Goal: Information Seeking & Learning: Learn about a topic

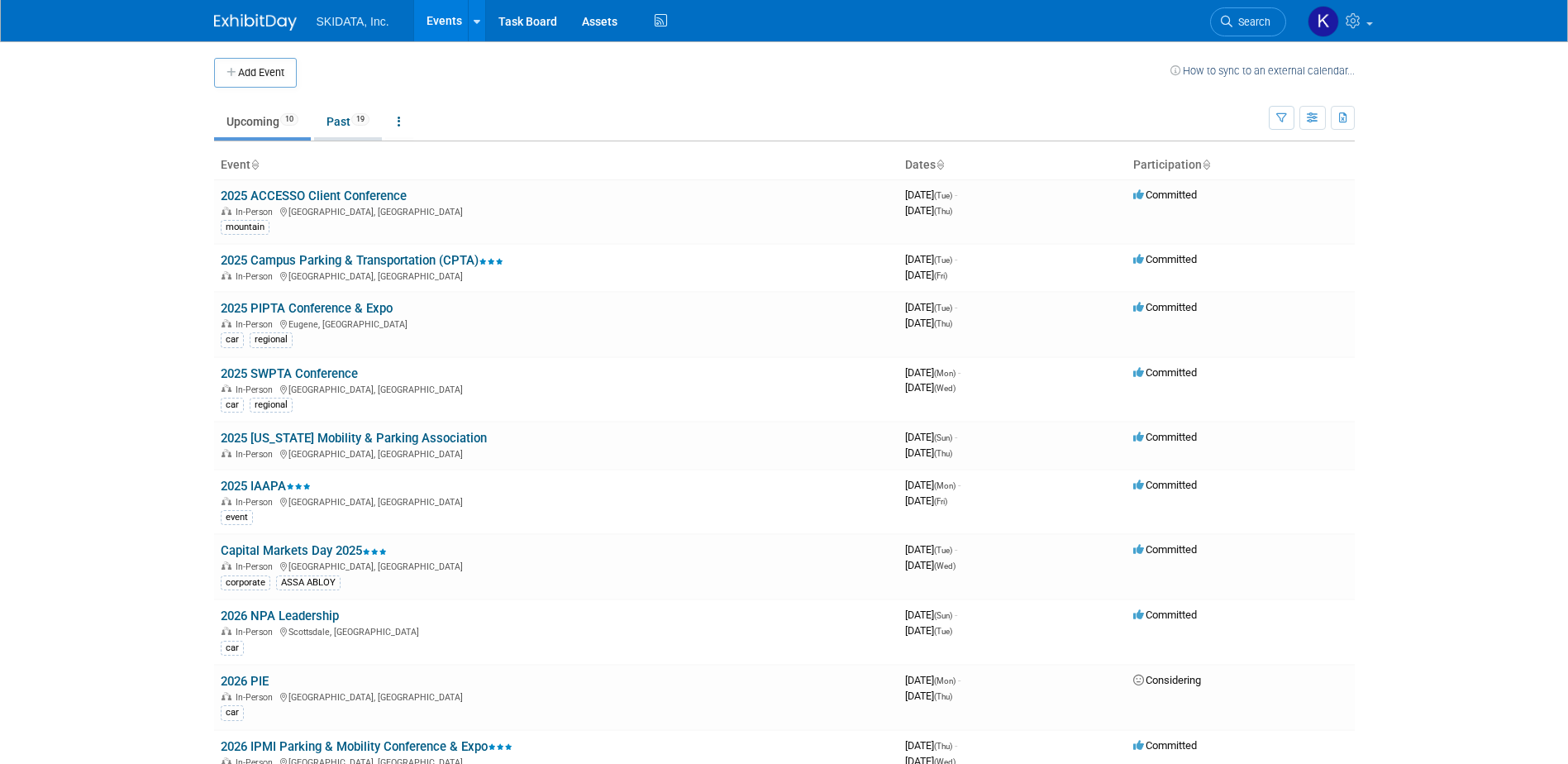
click at [340, 118] on link "Past 19" at bounding box center [348, 122] width 68 height 31
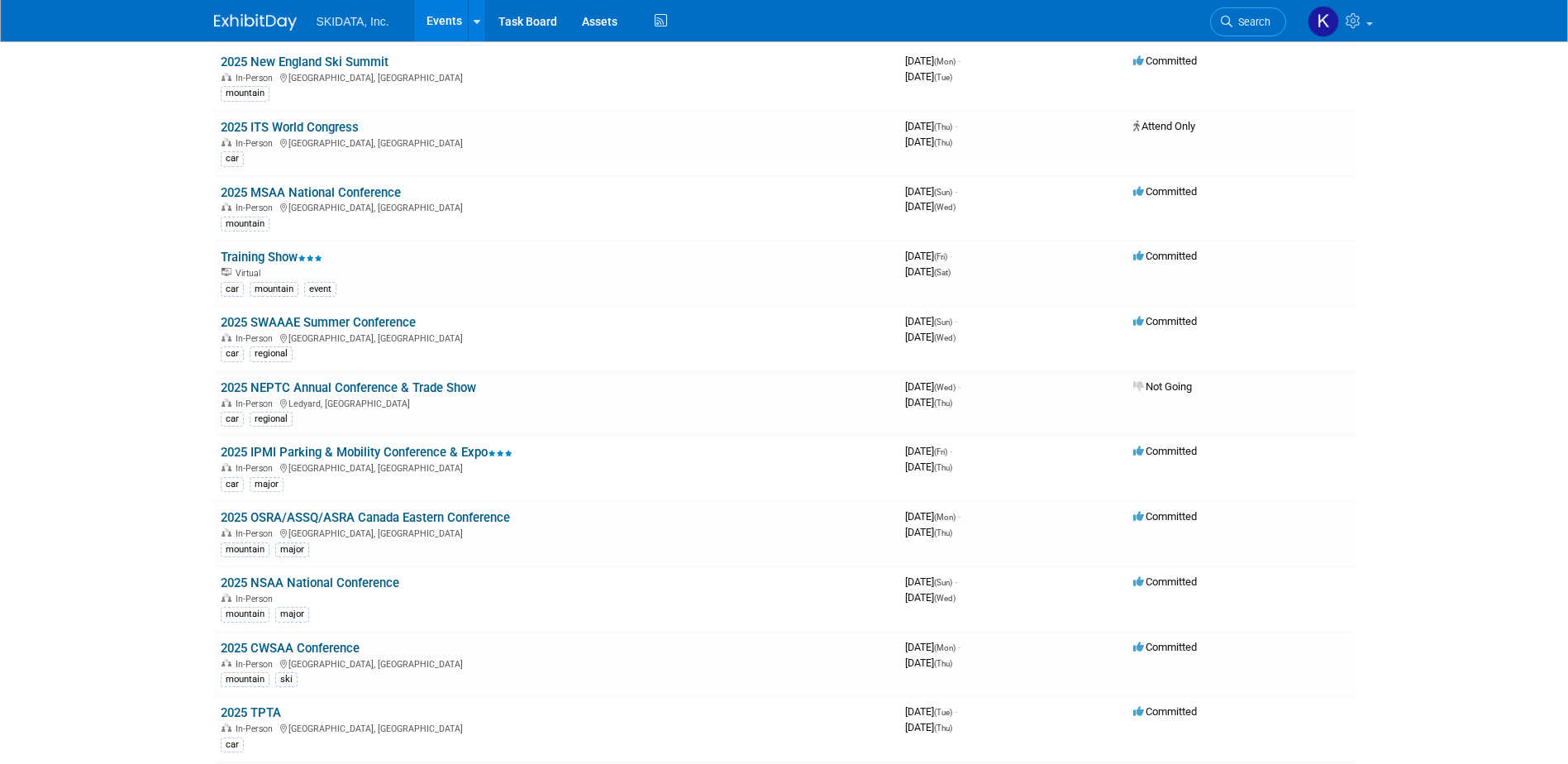
scroll to position [443, 0]
click at [389, 448] on link "2025 IPMI Parking & Mobility Conference & Expo" at bounding box center [367, 451] width 292 height 15
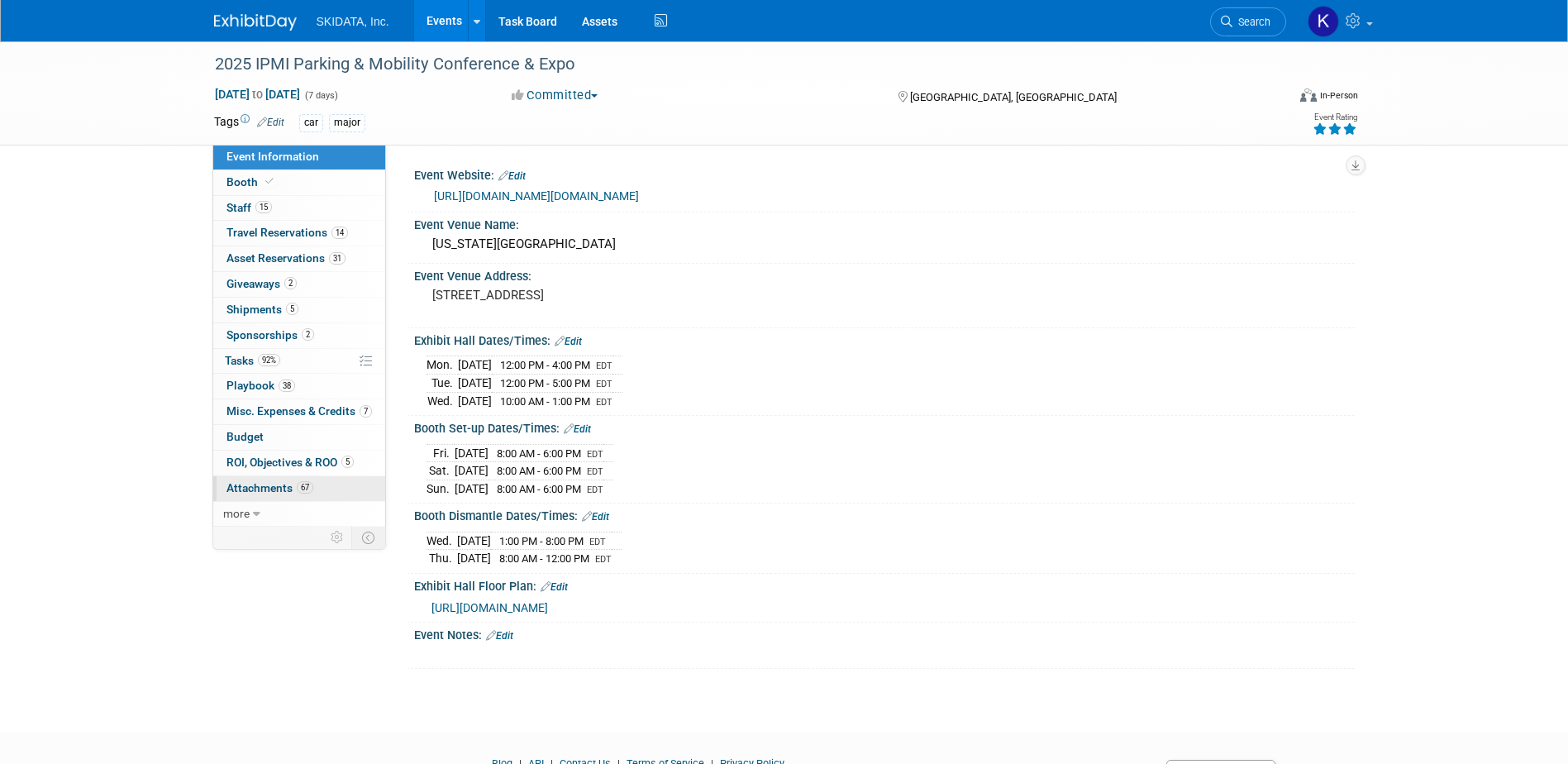
click at [252, 486] on span "Attachments 67" at bounding box center [270, 488] width 87 height 13
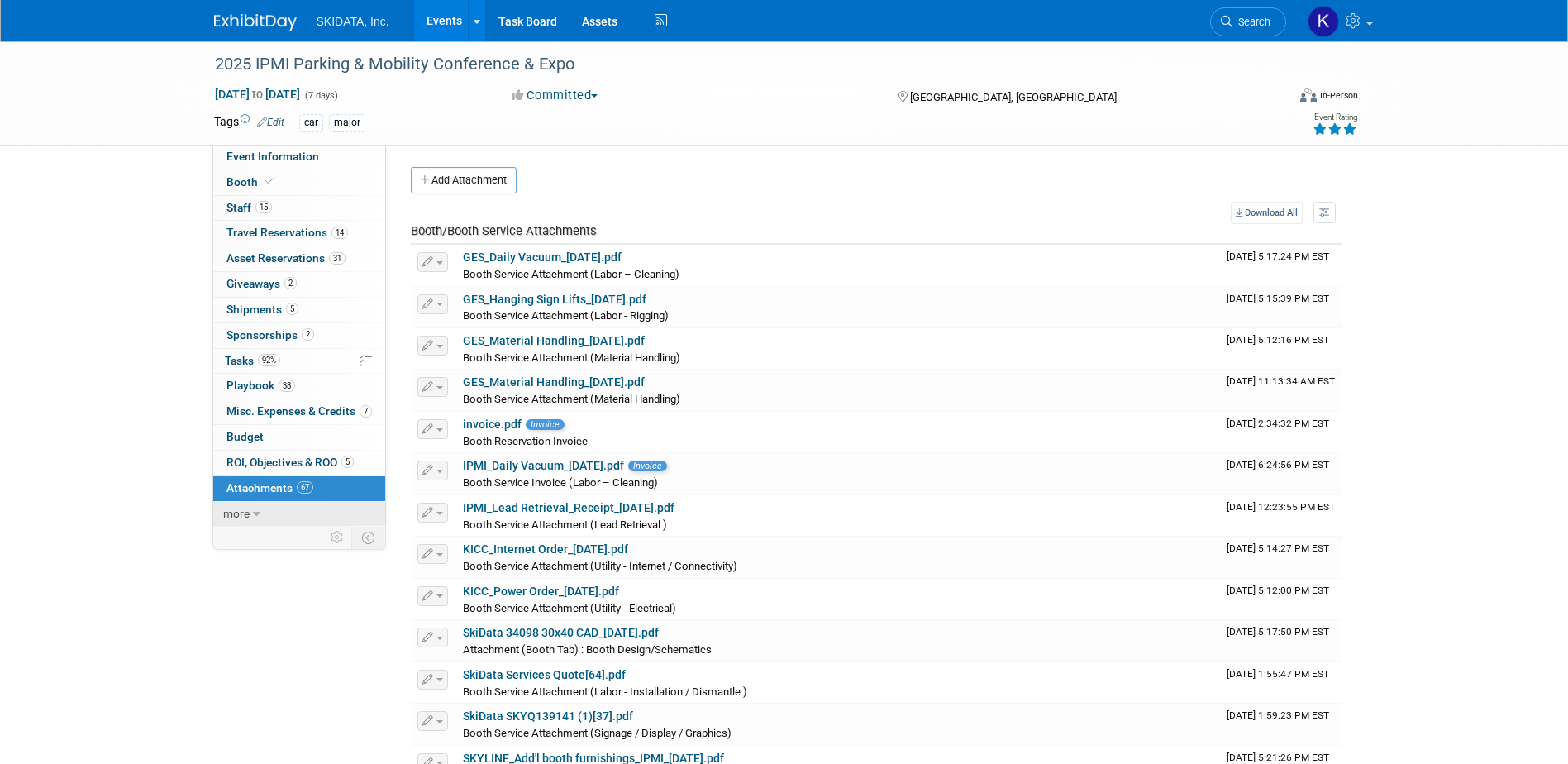
click at [228, 511] on span "more" at bounding box center [236, 513] width 27 height 13
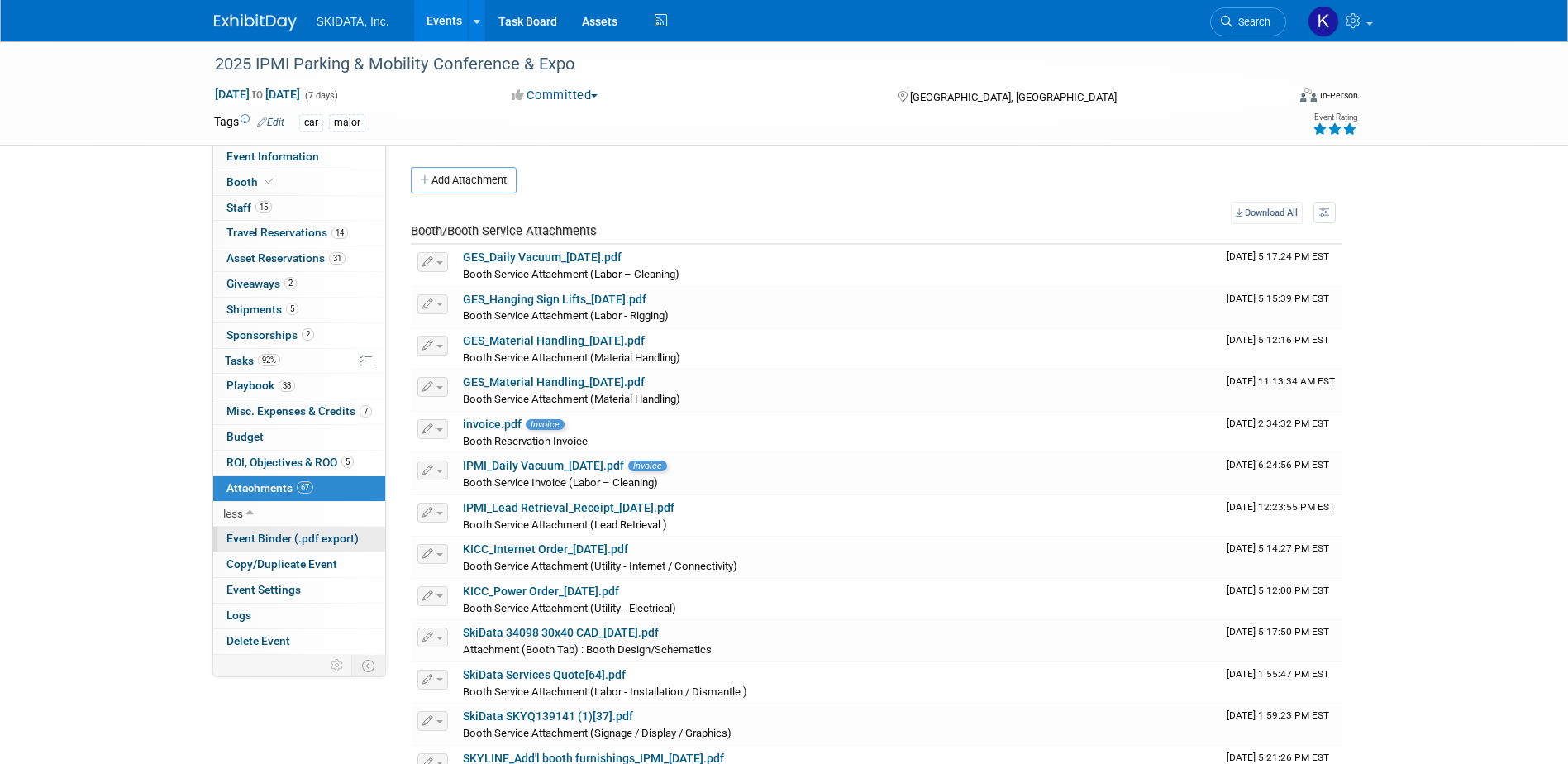
click at [251, 538] on span "Event Binder (.pdf export)" at bounding box center [293, 538] width 133 height 13
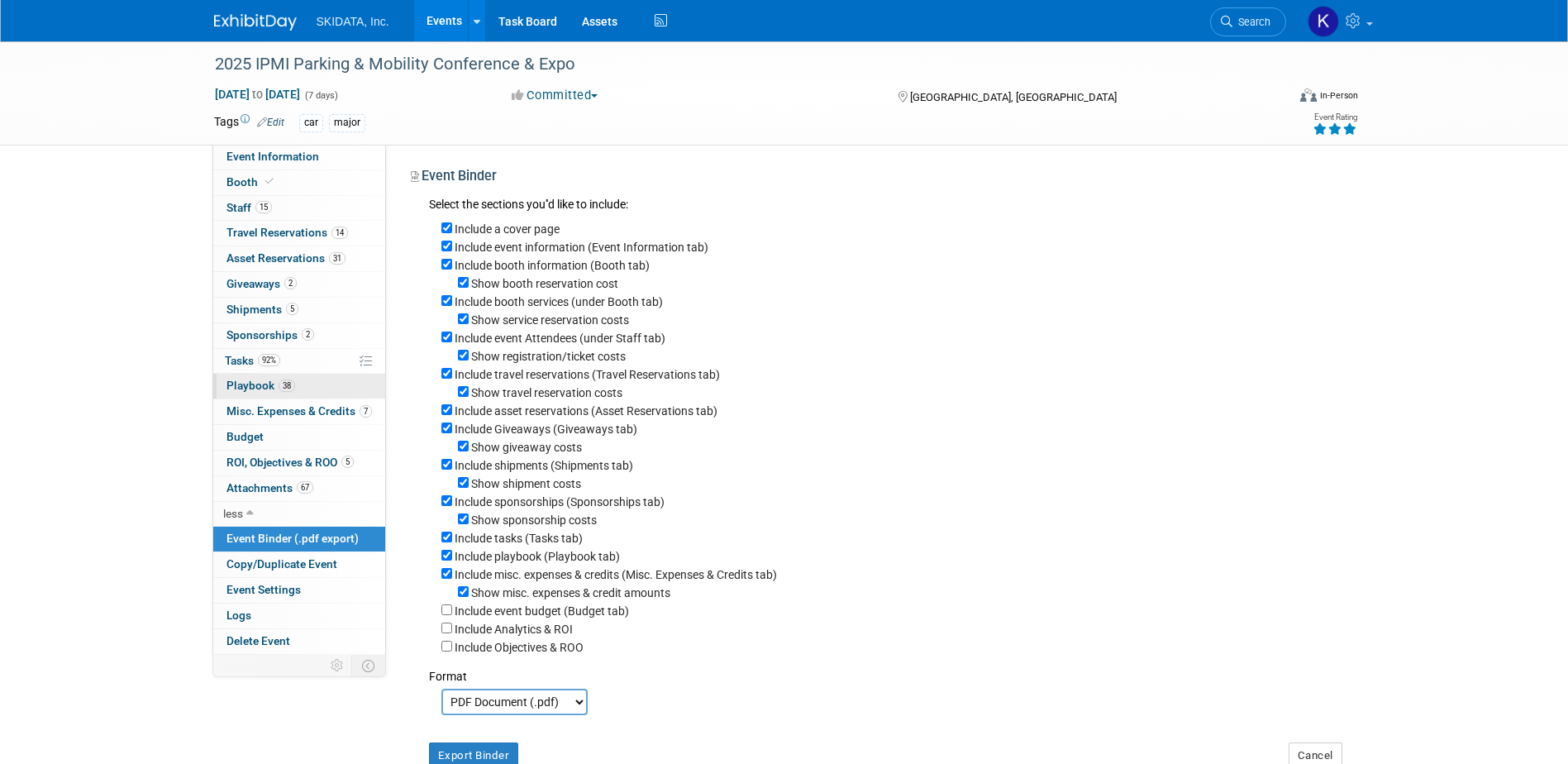
click at [240, 381] on span "Playbook 38" at bounding box center [261, 385] width 68 height 13
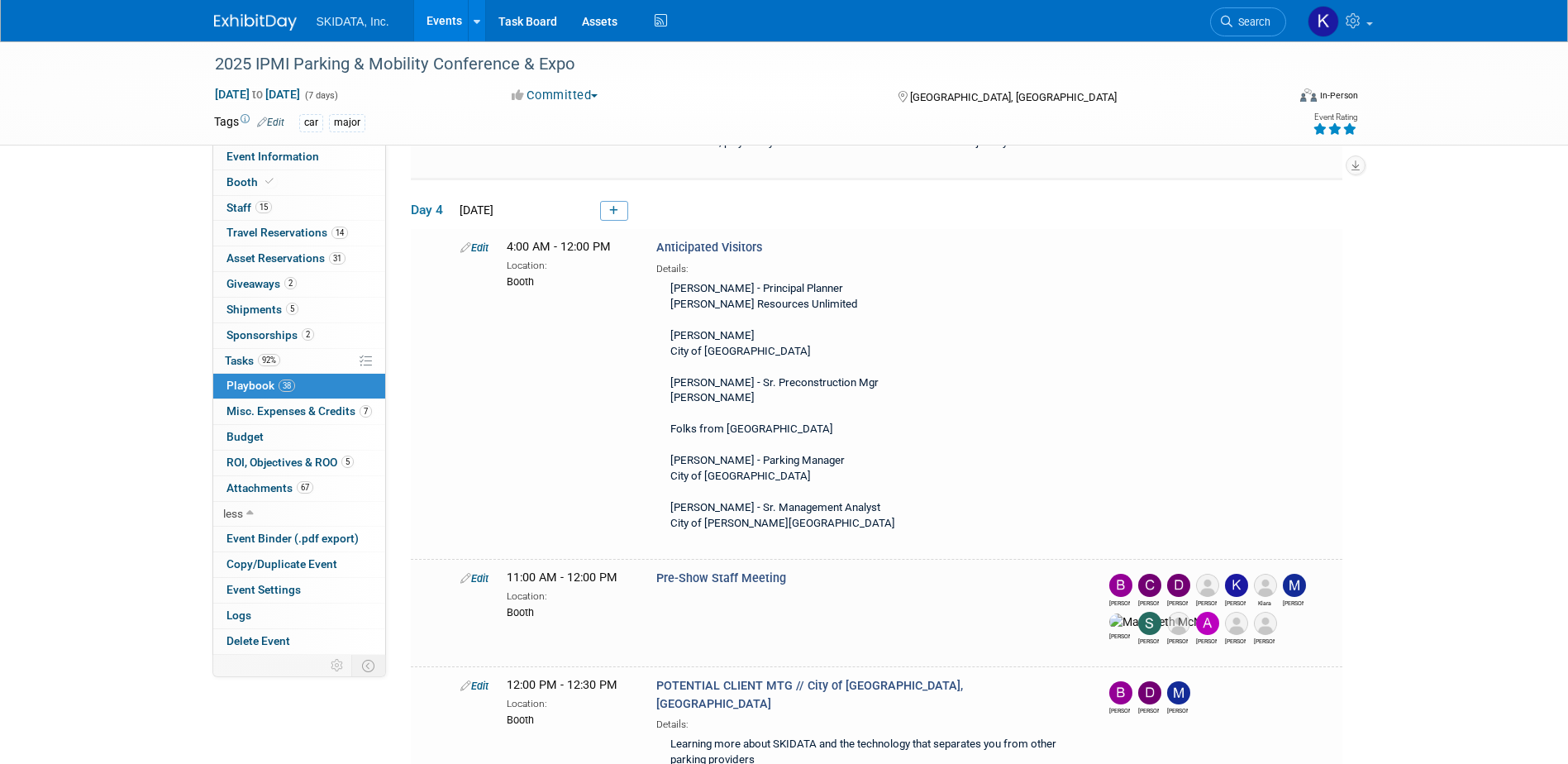
scroll to position [1094, 0]
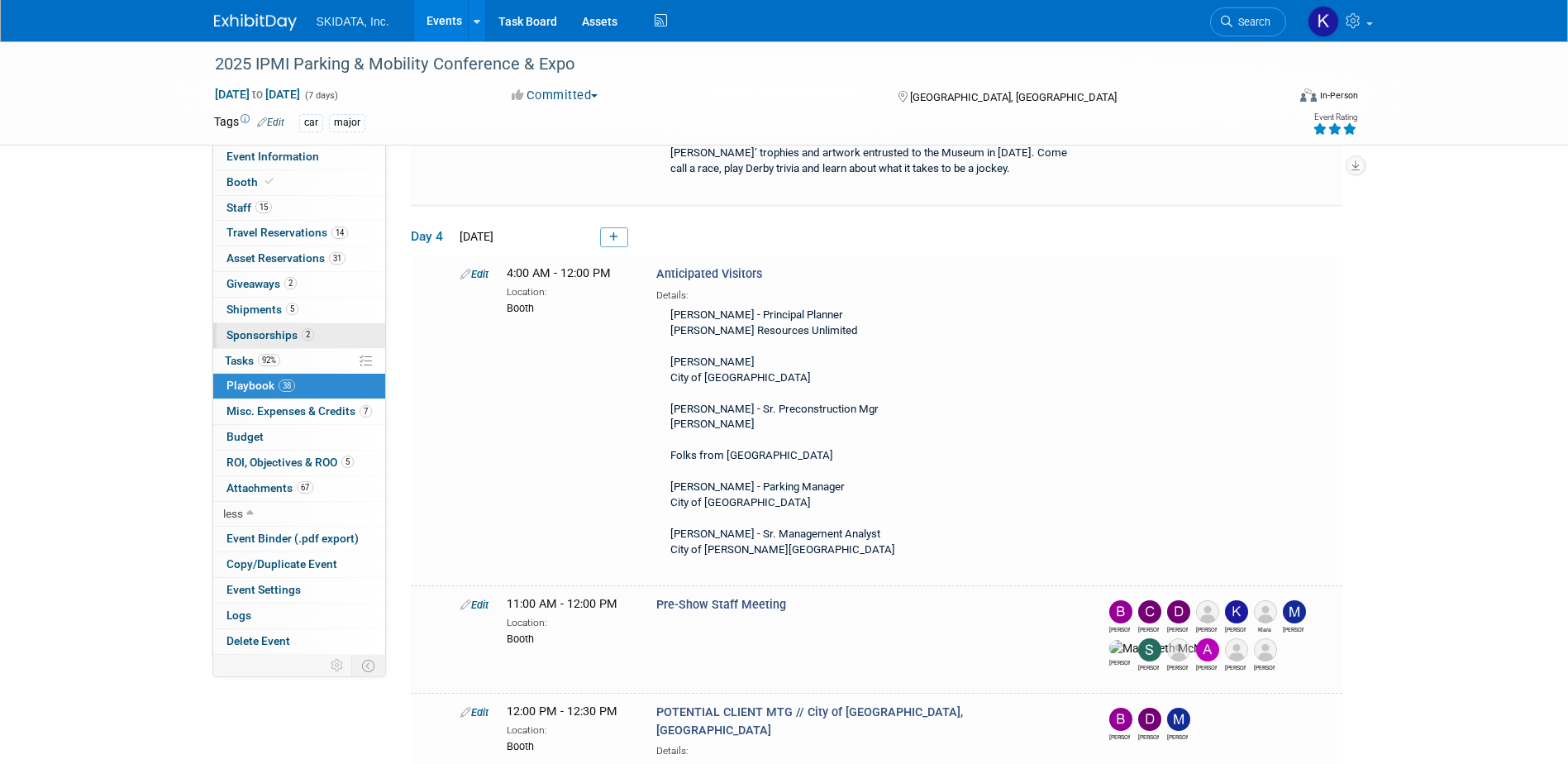
click at [260, 334] on span "Sponsorships 2" at bounding box center [270, 335] width 88 height 13
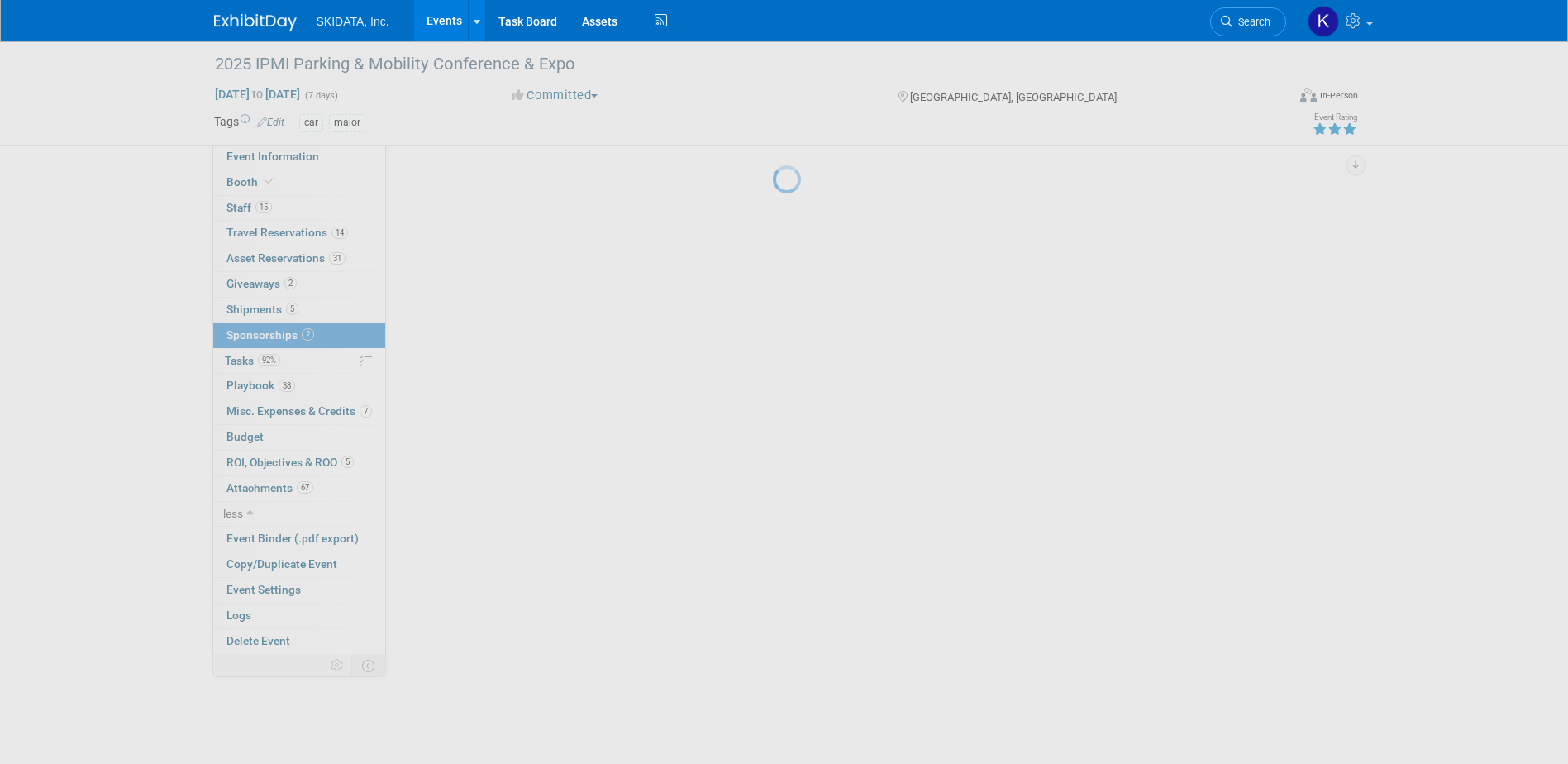
scroll to position [0, 0]
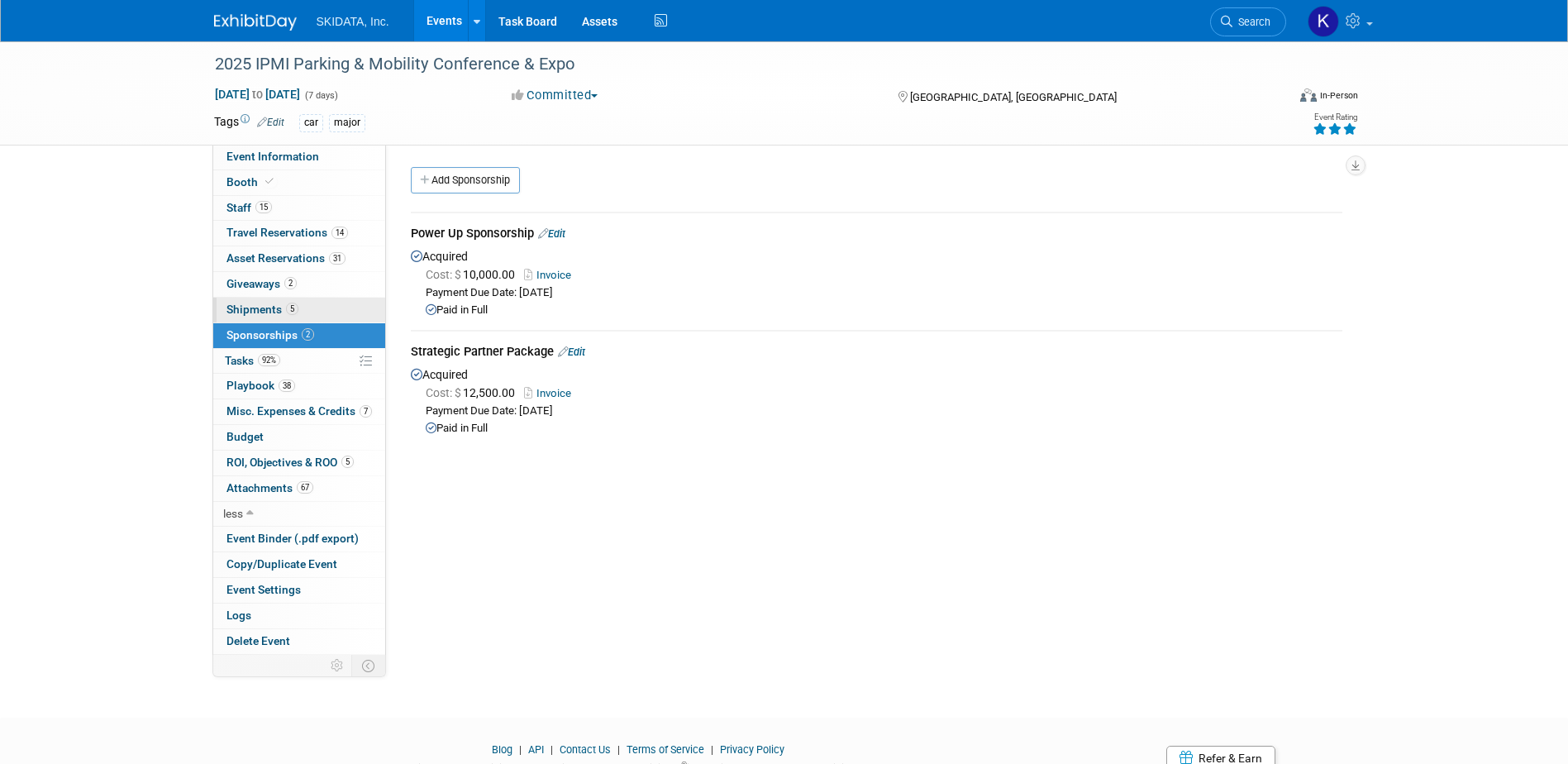
click at [246, 308] on span "Shipments 5" at bounding box center [263, 309] width 72 height 13
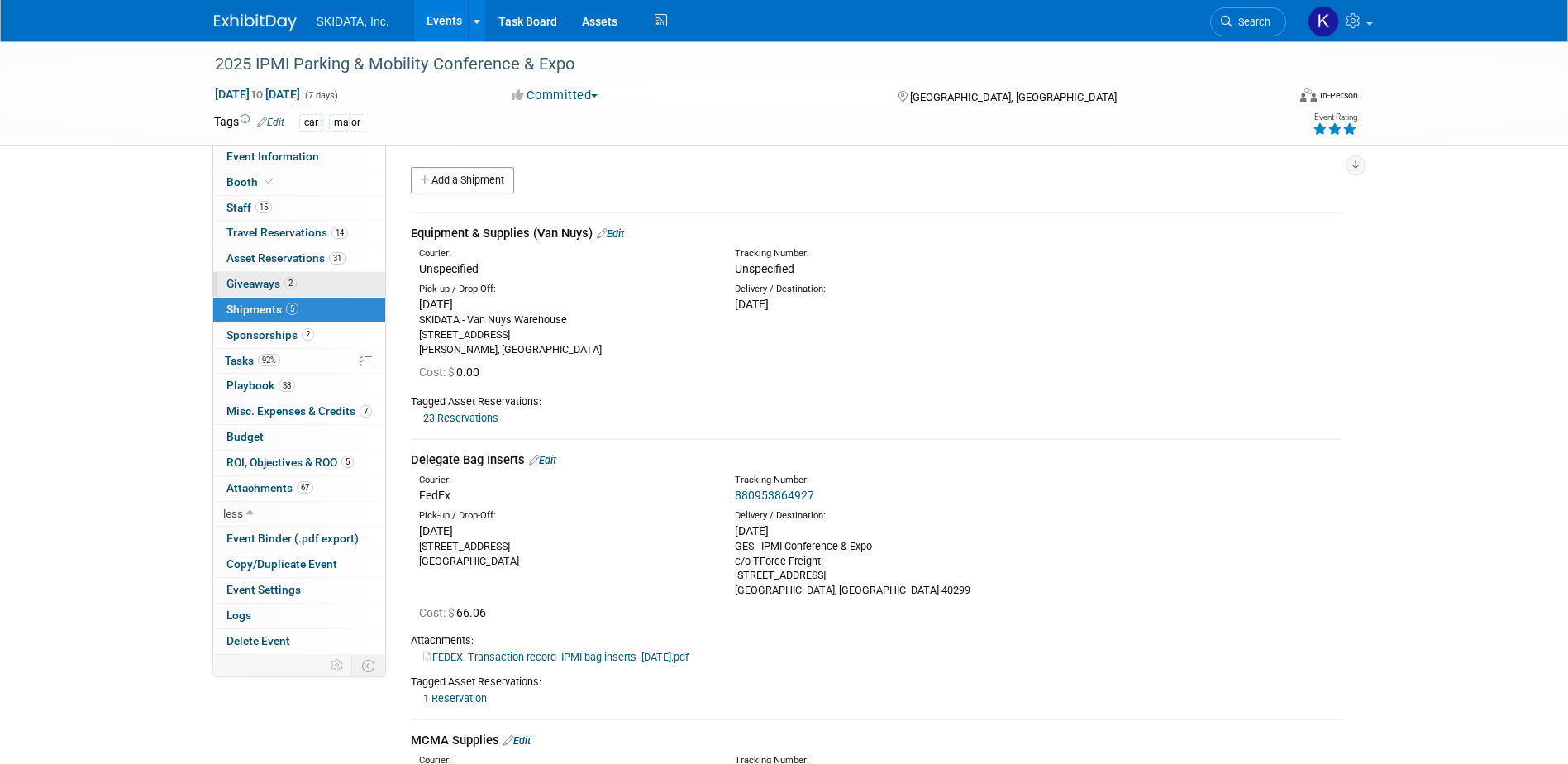
click at [241, 284] on span "Giveaways 2" at bounding box center [262, 284] width 70 height 13
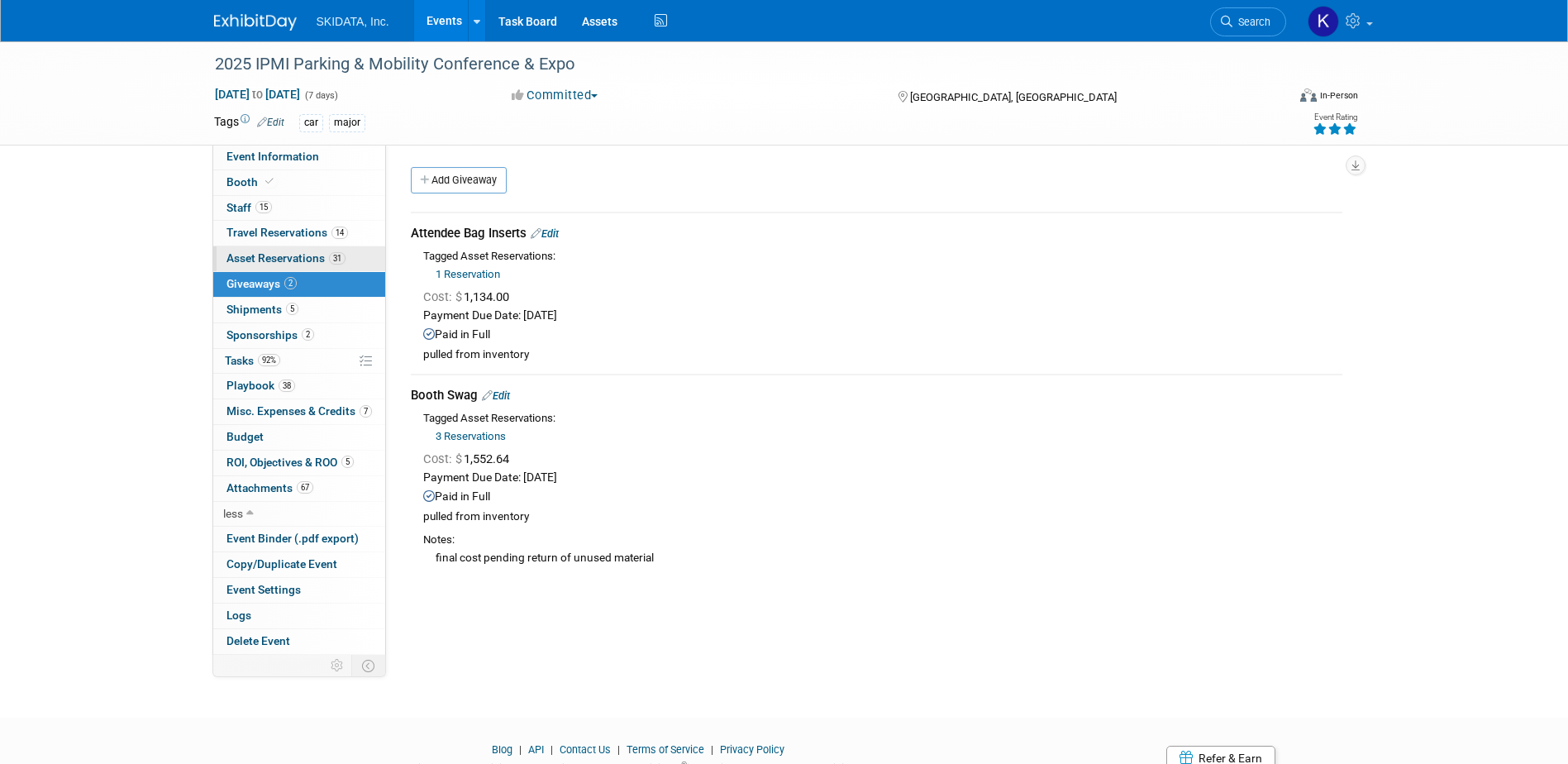
click at [246, 258] on span "Asset Reservations 31" at bounding box center [286, 258] width 119 height 13
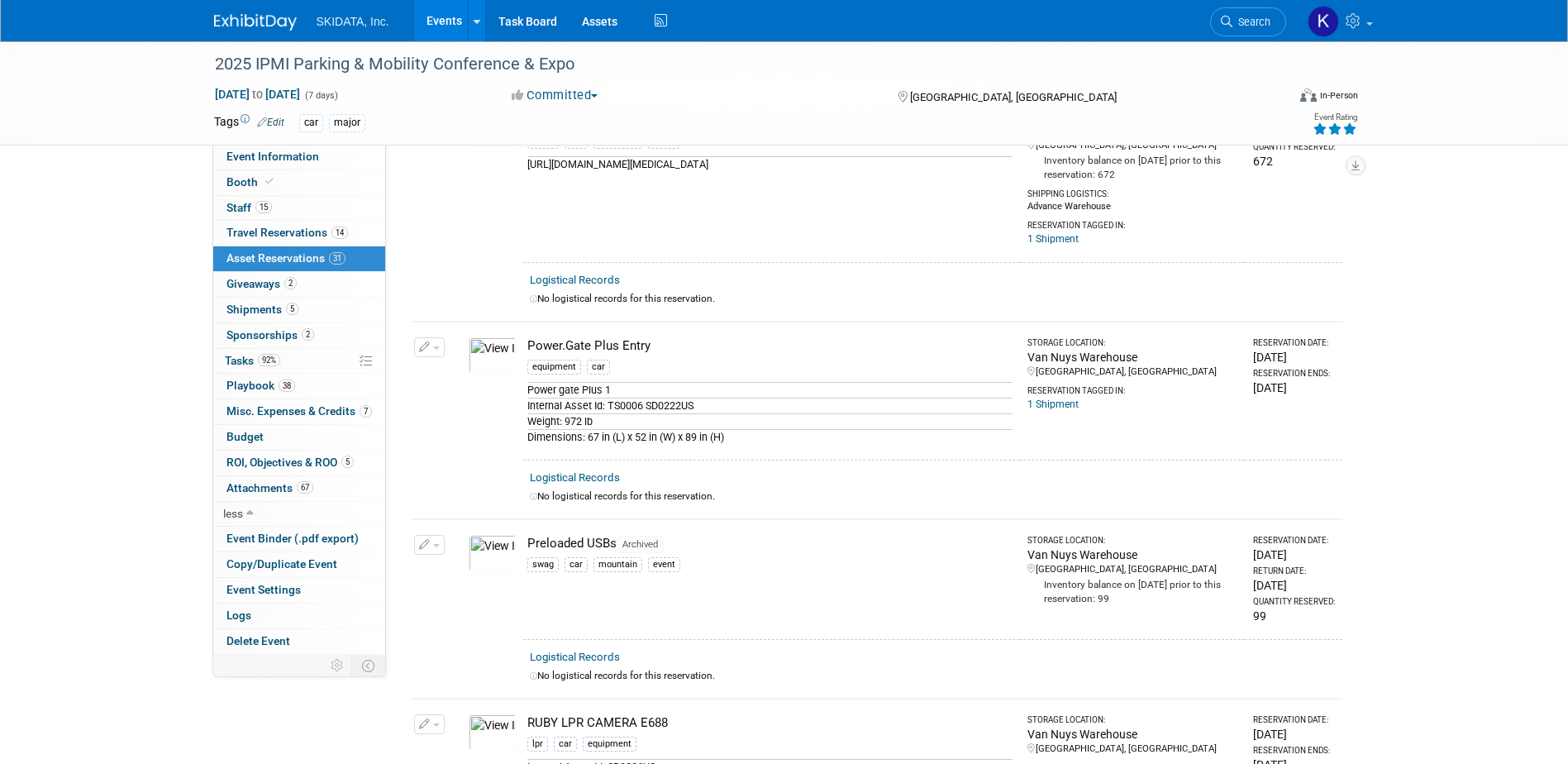
scroll to position [3594, 0]
